Goal: Find specific page/section: Find specific page/section

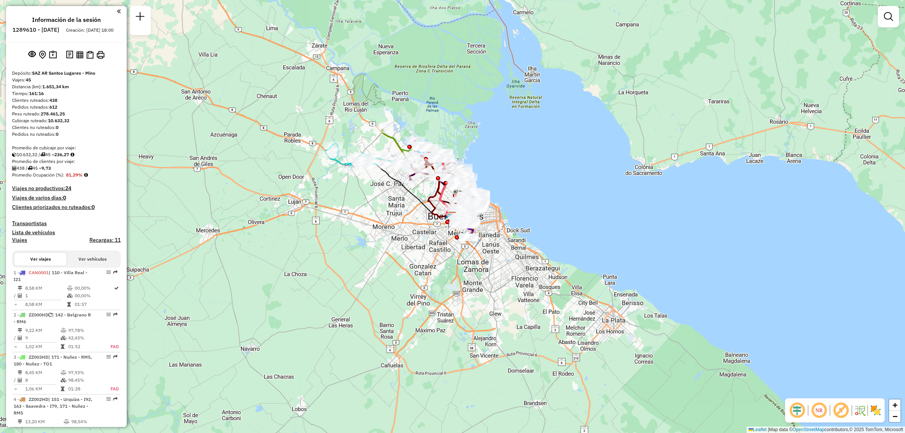
click at [892, 25] on div at bounding box center [888, 16] width 21 height 21
click at [892, 24] on link at bounding box center [888, 16] width 15 height 15
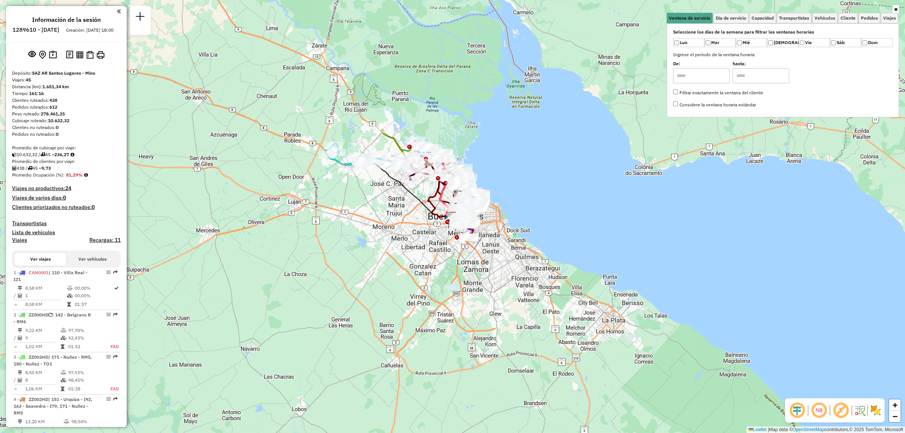
click at [892, 25] on div "Seleccione los días de la semana para filtrar las ventanas horarias Lun Mar Mié…" at bounding box center [783, 70] width 232 height 94
click at [889, 19] on span "Viajes" at bounding box center [889, 18] width 13 height 5
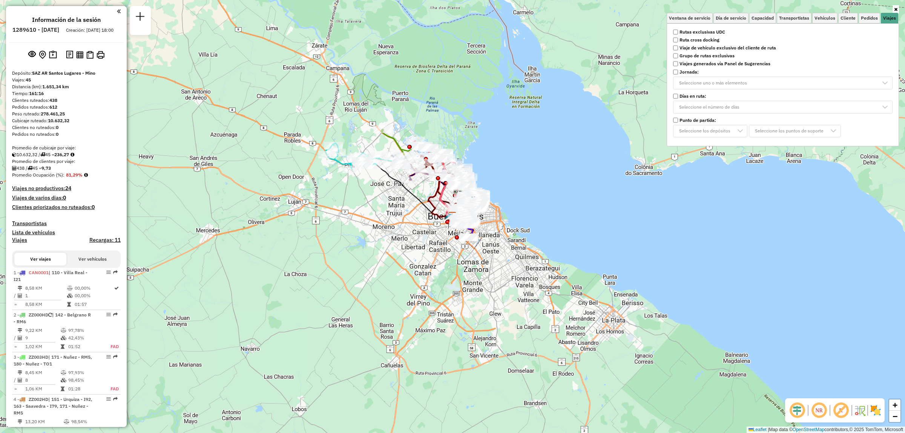
click at [727, 25] on div "Seleccione los días de la semana para filtrar las ventanas horarias Lun Mar Mié…" at bounding box center [783, 84] width 232 height 123
drag, startPoint x: 724, startPoint y: 27, endPoint x: 720, endPoint y: 28, distance: 3.8
click at [723, 27] on div "Seleccione los días de la semana para filtrar las ventanas horarias Lun Mar Mié…" at bounding box center [783, 84] width 232 height 123
click at [707, 29] on strong "Rutas exclusivas UDC" at bounding box center [702, 32] width 46 height 7
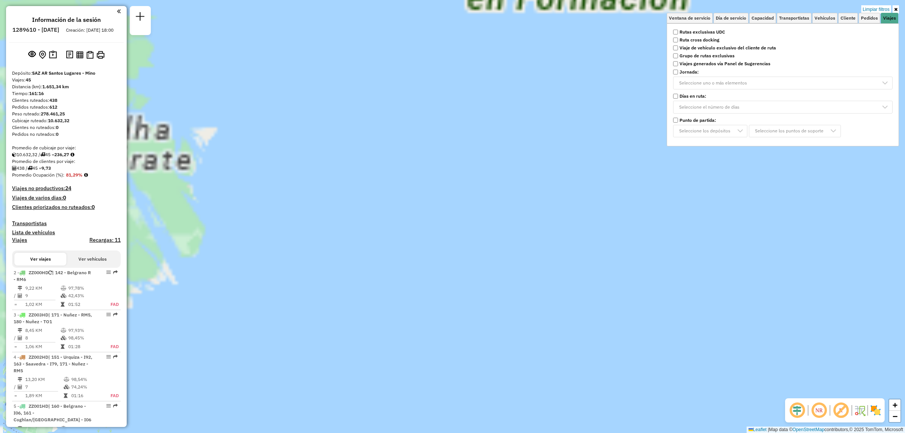
drag, startPoint x: 601, startPoint y: 403, endPoint x: 785, endPoint y: 269, distance: 227.4
click at [734, 291] on div "Limpiar filtros Ventana de servicio Día de servicio Capacidad Transportistas Ve…" at bounding box center [452, 216] width 905 height 433
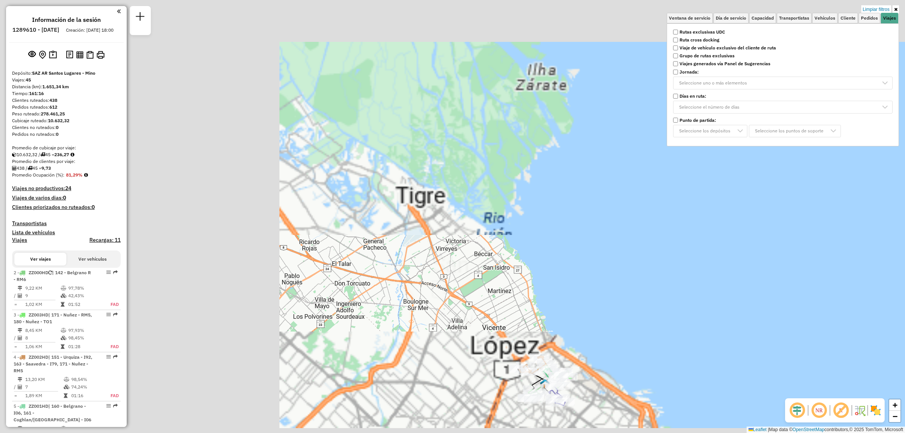
click at [397, 315] on div "Limpiar filtros Ventana de servicio Día de servicio Capacidad Transportistas Ve…" at bounding box center [452, 216] width 905 height 433
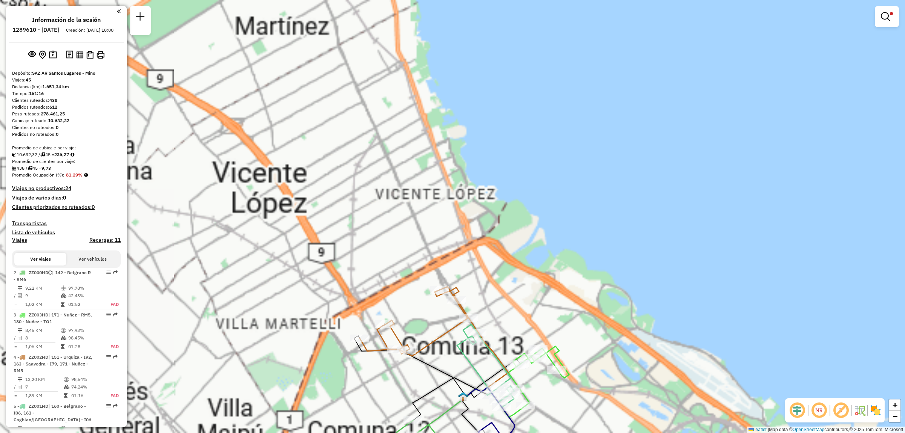
drag, startPoint x: 601, startPoint y: 340, endPoint x: 631, endPoint y: 282, distance: 65.1
click at [625, 293] on div "Limpiar filtros Ventana de servicio Día de servicio Capacidad Transportistas Ve…" at bounding box center [452, 216] width 905 height 433
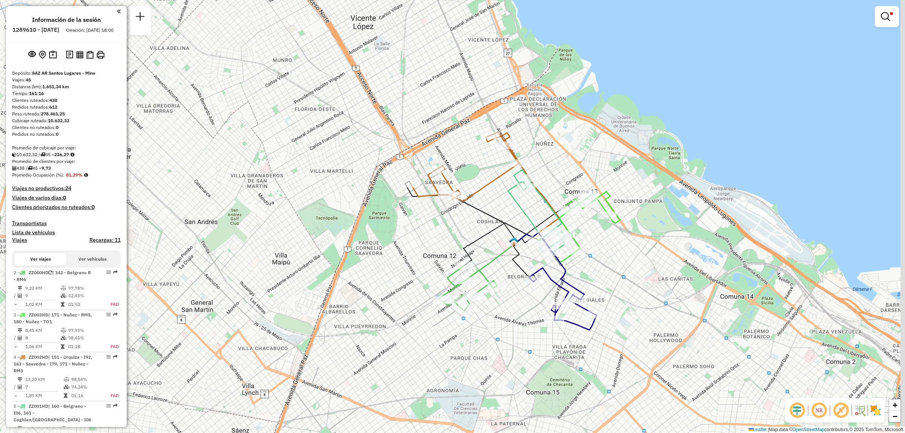
drag, startPoint x: 607, startPoint y: 311, endPoint x: 583, endPoint y: 280, distance: 40.0
click at [586, 284] on div "Limpiar filtros Ventana de servicio Día de servicio Capacidad Transportistas Ve…" at bounding box center [452, 216] width 905 height 433
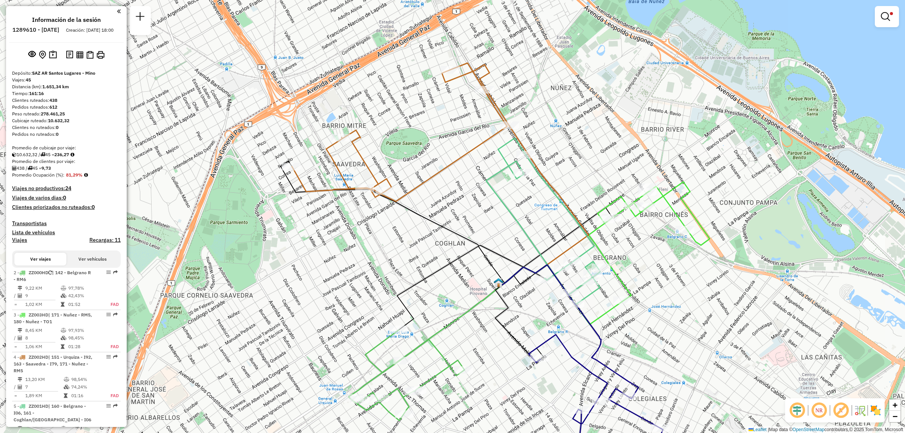
drag, startPoint x: 482, startPoint y: 193, endPoint x: 469, endPoint y: 221, distance: 30.2
click at [471, 229] on div "Limpiar filtros Ventana de servicio Día de servicio Capacidad Transportistas Ve…" at bounding box center [452, 216] width 905 height 433
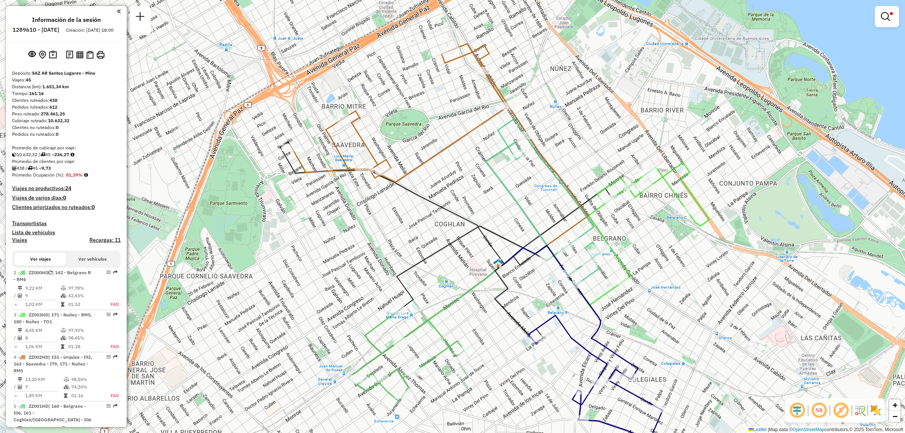
drag, startPoint x: 598, startPoint y: 227, endPoint x: 572, endPoint y: 74, distance: 155.6
click at [595, 196] on div at bounding box center [604, 200] width 19 height 8
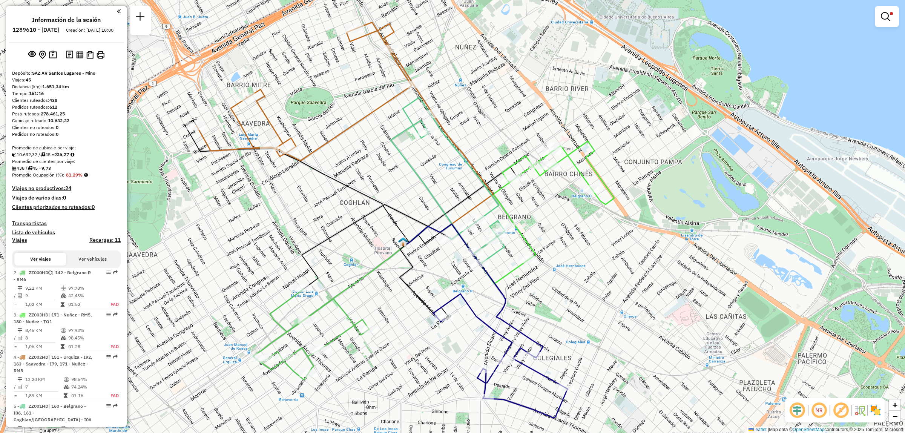
drag, startPoint x: 423, startPoint y: 218, endPoint x: 438, endPoint y: 196, distance: 26.7
click at [438, 196] on div "Limpiar filtros Ventana de servicio Día de servicio Capacidad Transportistas Ve…" at bounding box center [452, 216] width 905 height 433
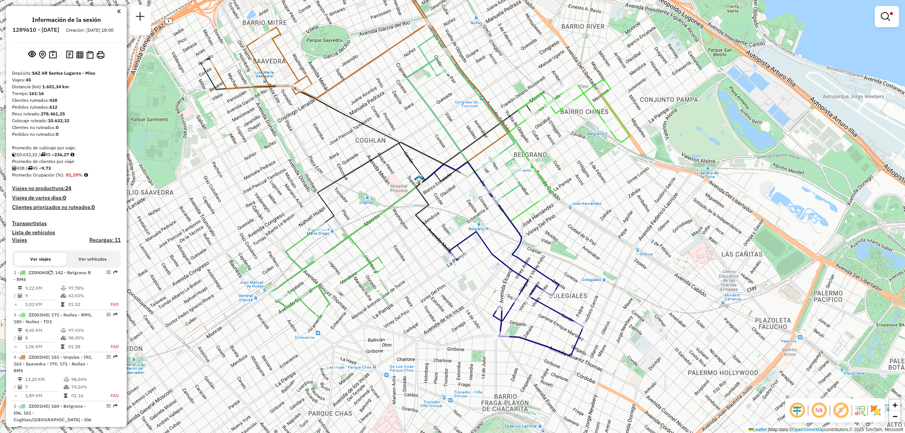
drag, startPoint x: 537, startPoint y: 325, endPoint x: 555, endPoint y: 256, distance: 71.2
click at [555, 256] on div "Limpiar filtros Ventana de servicio Día de servicio Capacidad Transportistas Ve…" at bounding box center [452, 216] width 905 height 433
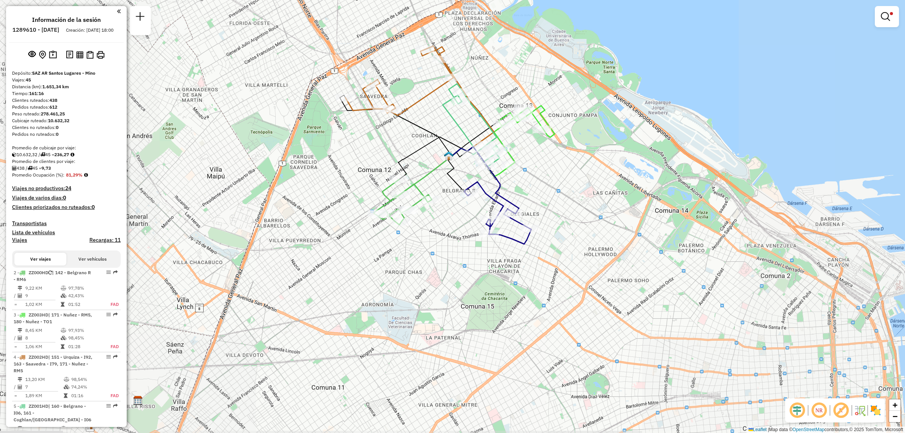
drag, startPoint x: 474, startPoint y: 132, endPoint x: 474, endPoint y: 146, distance: 14.0
click at [474, 146] on div "Limpiar filtros Ventana de servicio Día de servicio Capacidad Transportistas Ve…" at bounding box center [452, 216] width 905 height 433
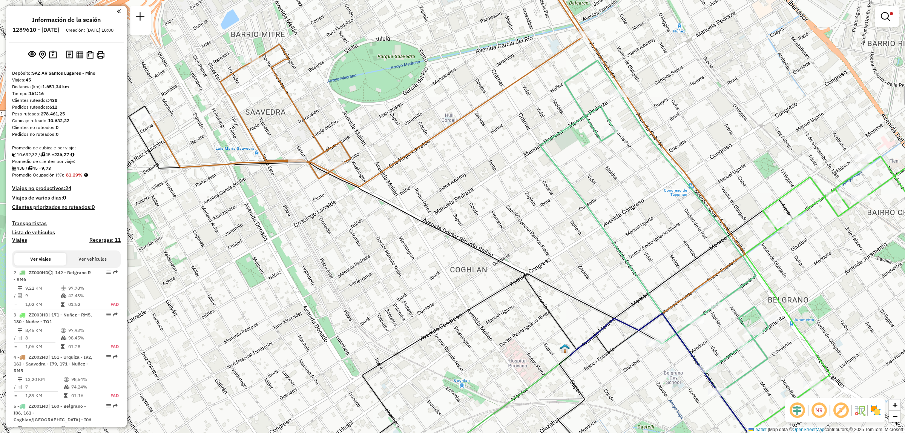
drag, startPoint x: 645, startPoint y: 369, endPoint x: 536, endPoint y: 202, distance: 199.6
click at [540, 213] on div "Limpiar filtros Ventana de servicio Día de servicio Capacidad Transportistas Ve…" at bounding box center [452, 216] width 905 height 433
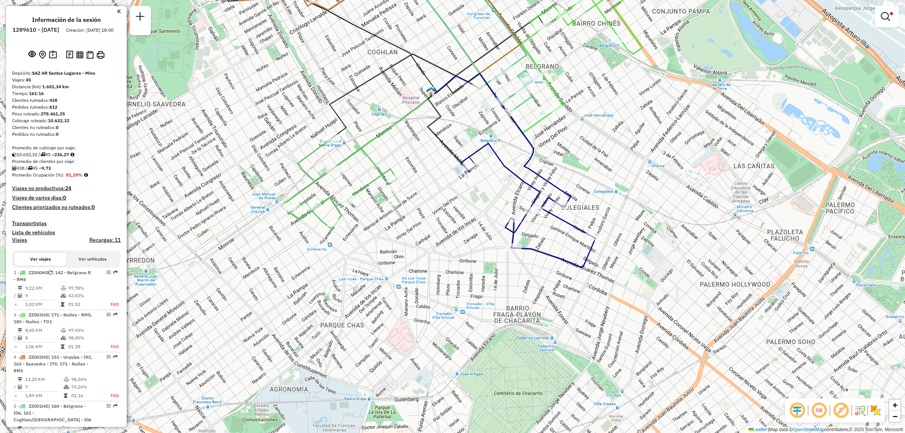
drag, startPoint x: 530, startPoint y: 162, endPoint x: 506, endPoint y: 192, distance: 38.1
click at [507, 192] on icon at bounding box center [502, 141] width 137 height 134
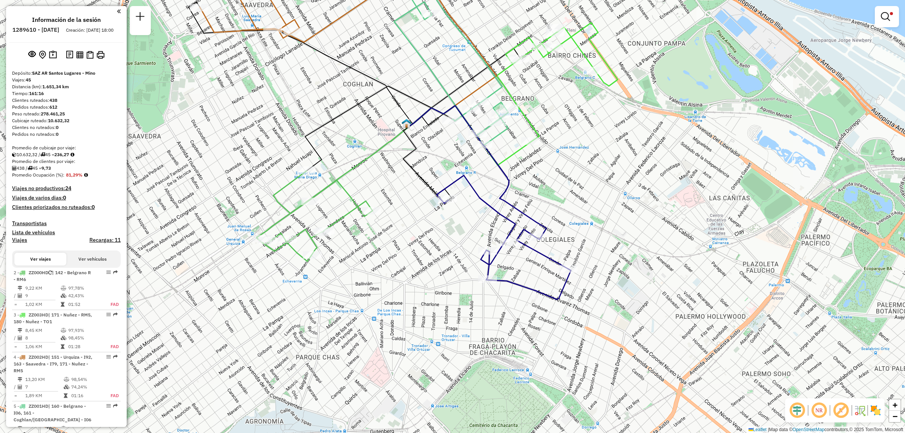
select select "**********"
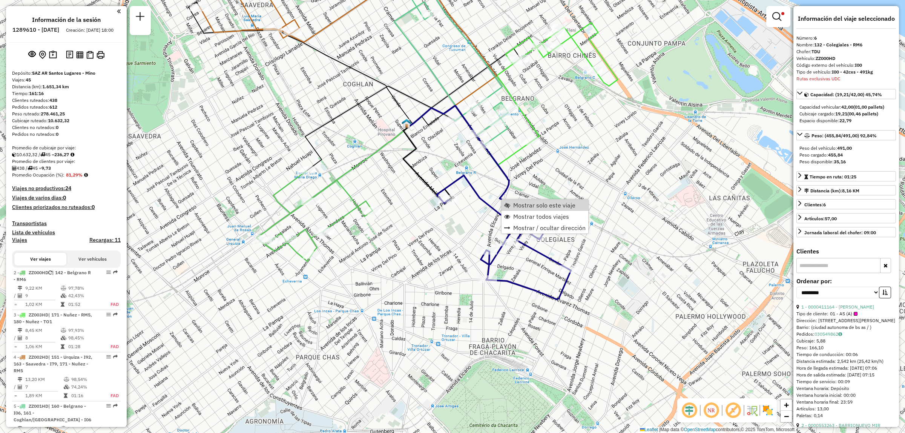
scroll to position [78, 0]
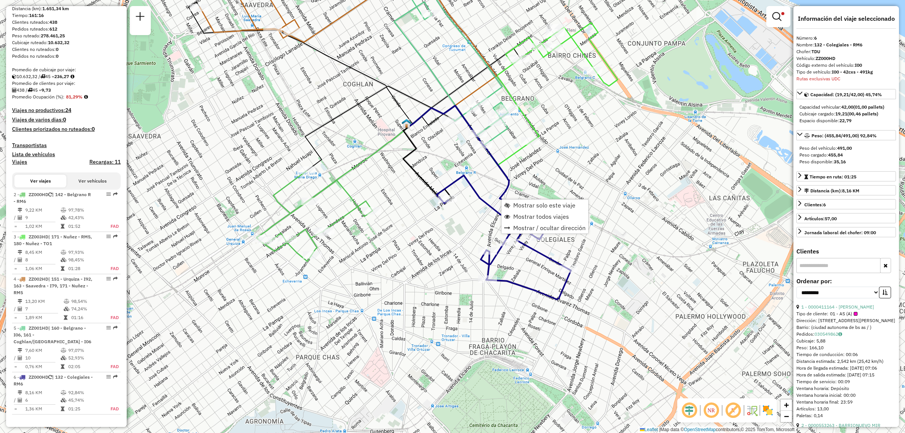
click at [573, 193] on div "Limpiar filtros Ventana de servicio Día de servicio Capacidad Transportistas Ve…" at bounding box center [452, 216] width 905 height 433
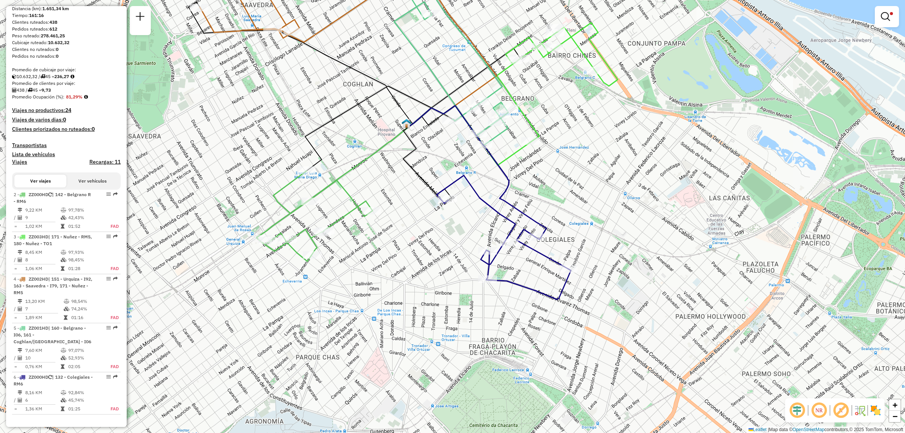
click at [494, 242] on div "Limpiar filtros Ventana de servicio Día de servicio Capacidad Transportistas Ve…" at bounding box center [452, 216] width 905 height 433
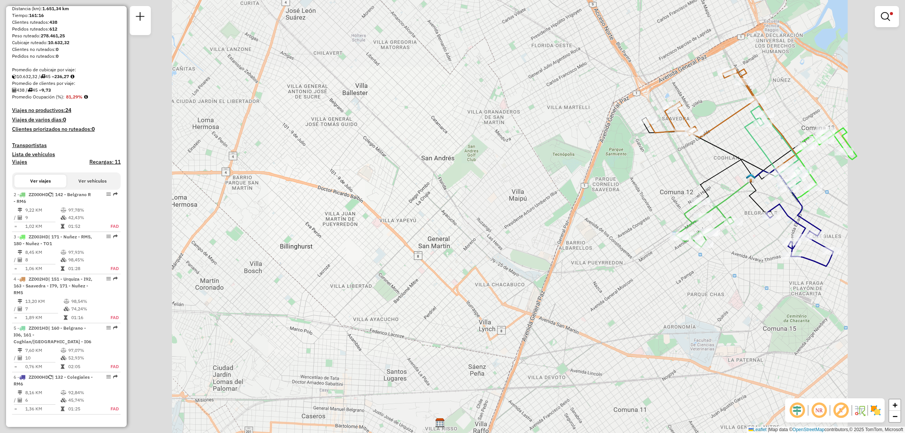
drag, startPoint x: 684, startPoint y: 177, endPoint x: 619, endPoint y: 199, distance: 68.1
click at [619, 199] on div "Limpiar filtros Ventana de servicio Día de servicio Capacidad Transportistas Ve…" at bounding box center [452, 216] width 905 height 433
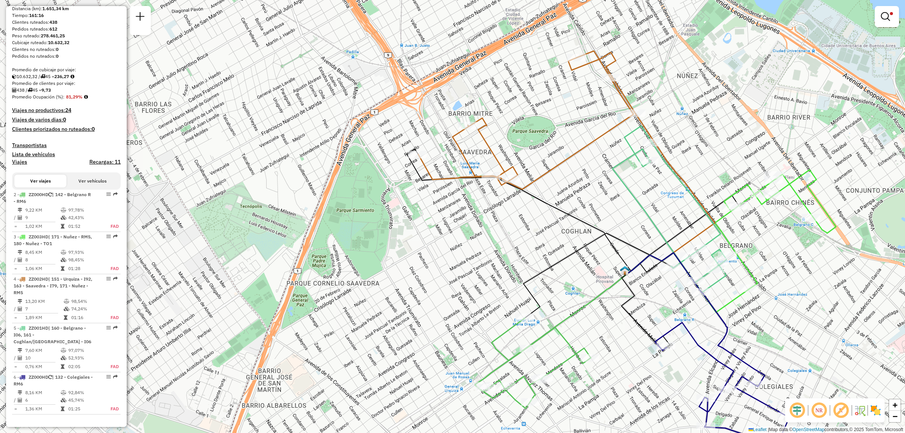
drag, startPoint x: 764, startPoint y: 290, endPoint x: 780, endPoint y: 206, distance: 86.0
click at [783, 213] on div "Limpiar filtros Ventana de servicio Día de servicio Capacidad Transportistas Ve…" at bounding box center [452, 216] width 905 height 433
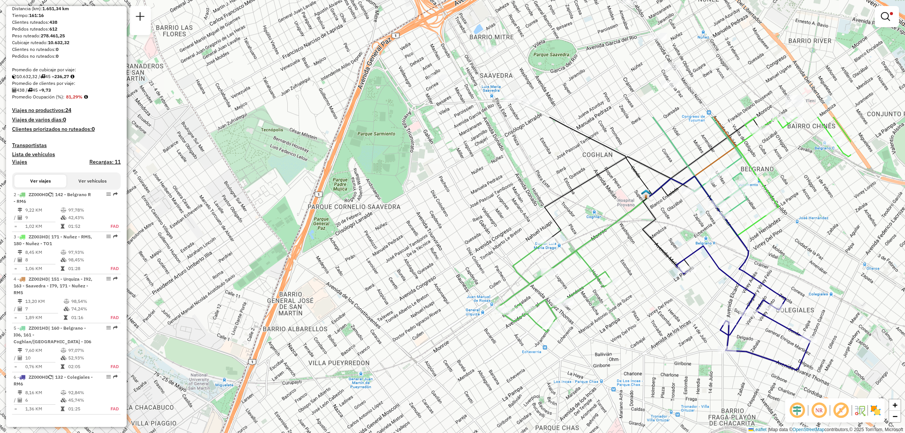
drag, startPoint x: 651, startPoint y: 155, endPoint x: 562, endPoint y: 238, distance: 121.6
click at [562, 238] on div "Limpiar filtros Ventana de servicio Día de servicio Capacidad Transportistas Ve…" at bounding box center [452, 216] width 905 height 433
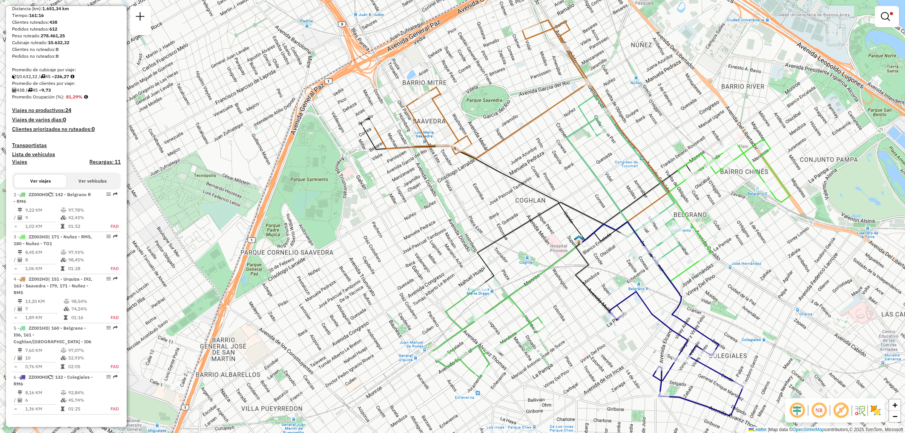
drag, startPoint x: 753, startPoint y: 268, endPoint x: 684, endPoint y: 316, distance: 83.6
click at [684, 316] on div "Limpiar filtros Ventana de servicio Día de servicio Capacidad Transportistas Ve…" at bounding box center [452, 216] width 905 height 433
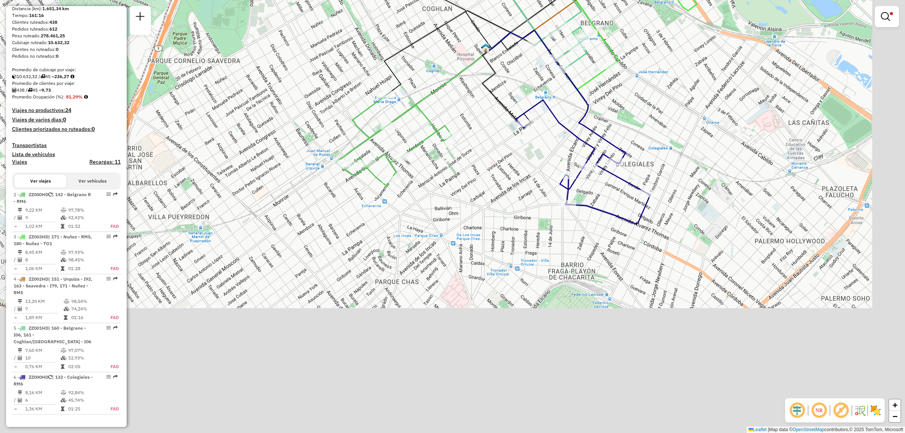
drag, startPoint x: 652, startPoint y: 302, endPoint x: 597, endPoint y: 110, distance: 199.8
click at [599, 110] on div "Limpiar filtros Ventana de servicio Día de servicio Capacidad Transportistas Ve…" at bounding box center [452, 216] width 905 height 433
